Goal: Task Accomplishment & Management: Complete application form

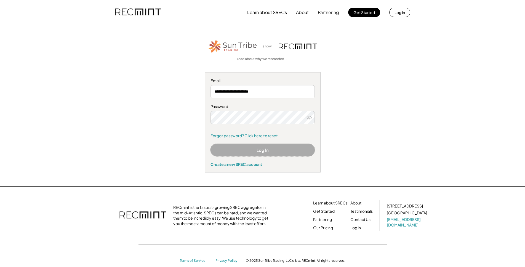
click at [248, 148] on button "Log In" at bounding box center [263, 150] width 104 height 12
click at [250, 135] on link "Forgot password? Click here to reset." at bounding box center [263, 136] width 104 height 6
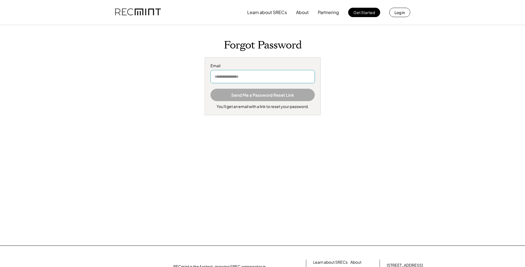
click at [214, 78] on input "email" at bounding box center [263, 76] width 104 height 13
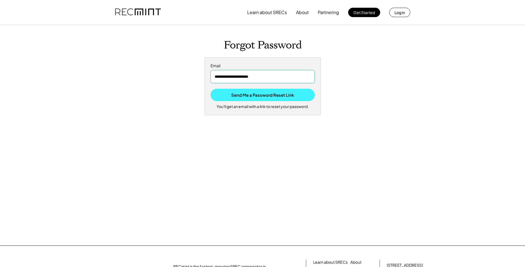
type input "**********"
click at [236, 91] on button "Send Me a Password Reset Link" at bounding box center [263, 95] width 104 height 12
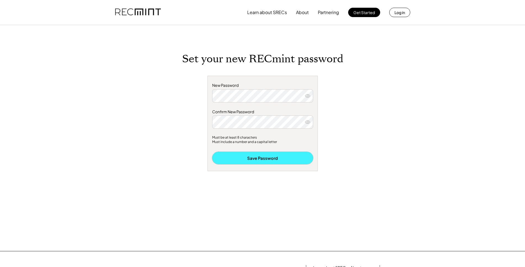
click at [243, 156] on button "Save Password" at bounding box center [262, 158] width 101 height 12
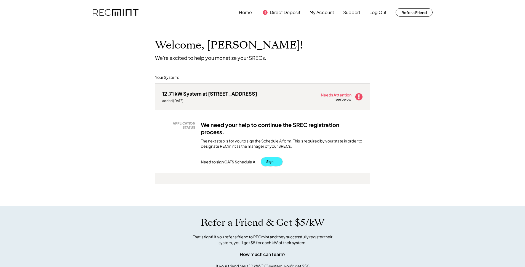
click at [272, 159] on button "Sign →" at bounding box center [272, 162] width 22 height 9
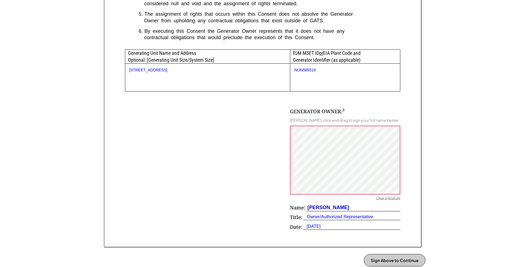
scroll to position [271, 0]
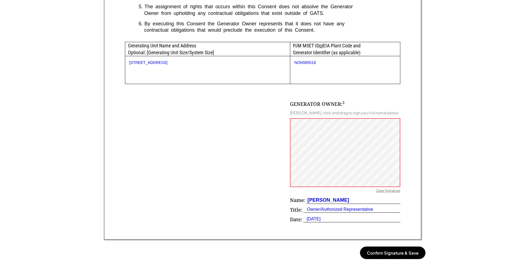
click at [384, 251] on button "Confirm Signature & Save" at bounding box center [392, 253] width 65 height 12
